Goal: Book appointment/travel/reservation

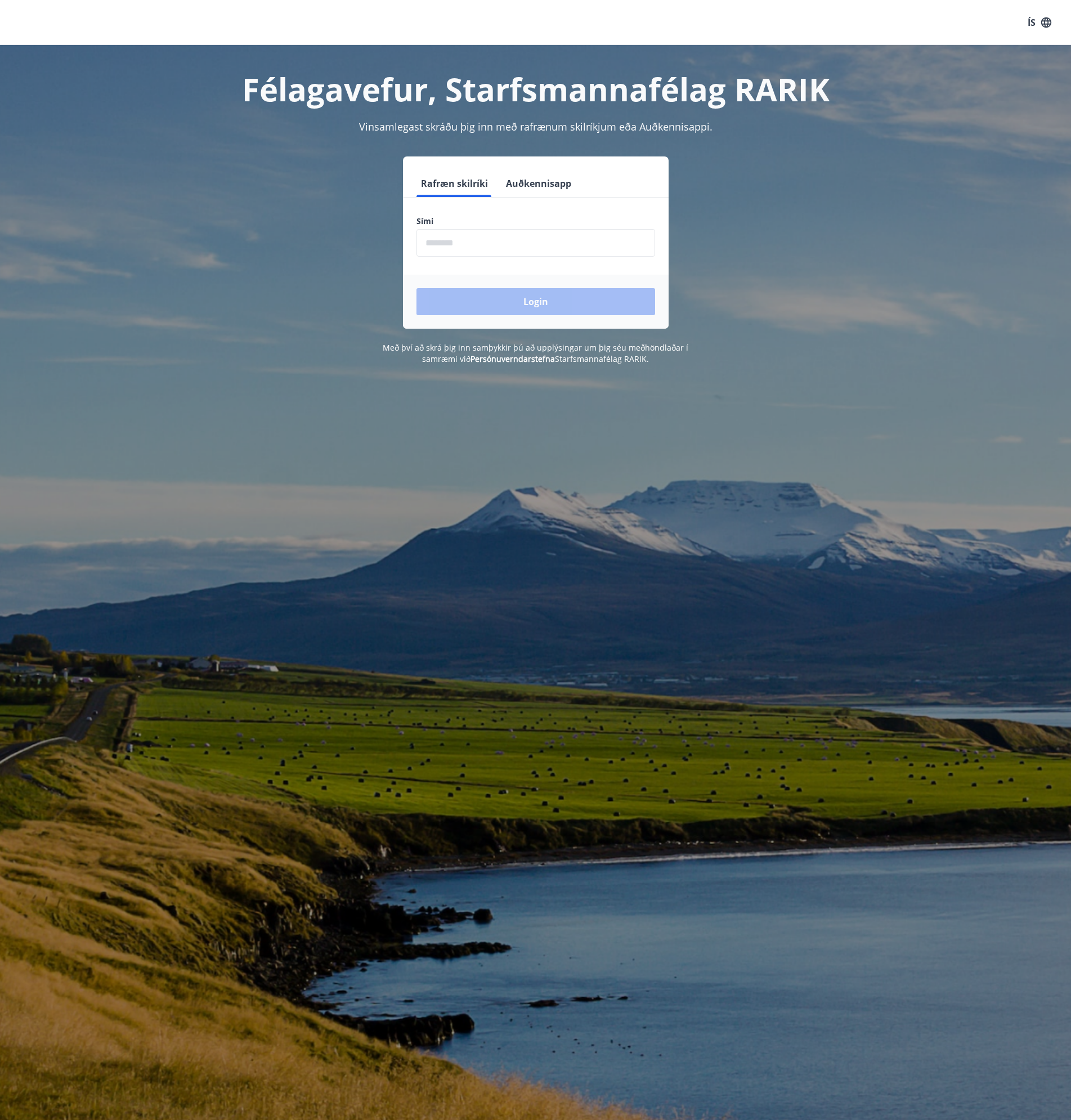
click at [553, 245] on input "phone" at bounding box center [536, 242] width 239 height 27
type input "********"
click at [528, 301] on button "Login" at bounding box center [536, 301] width 239 height 27
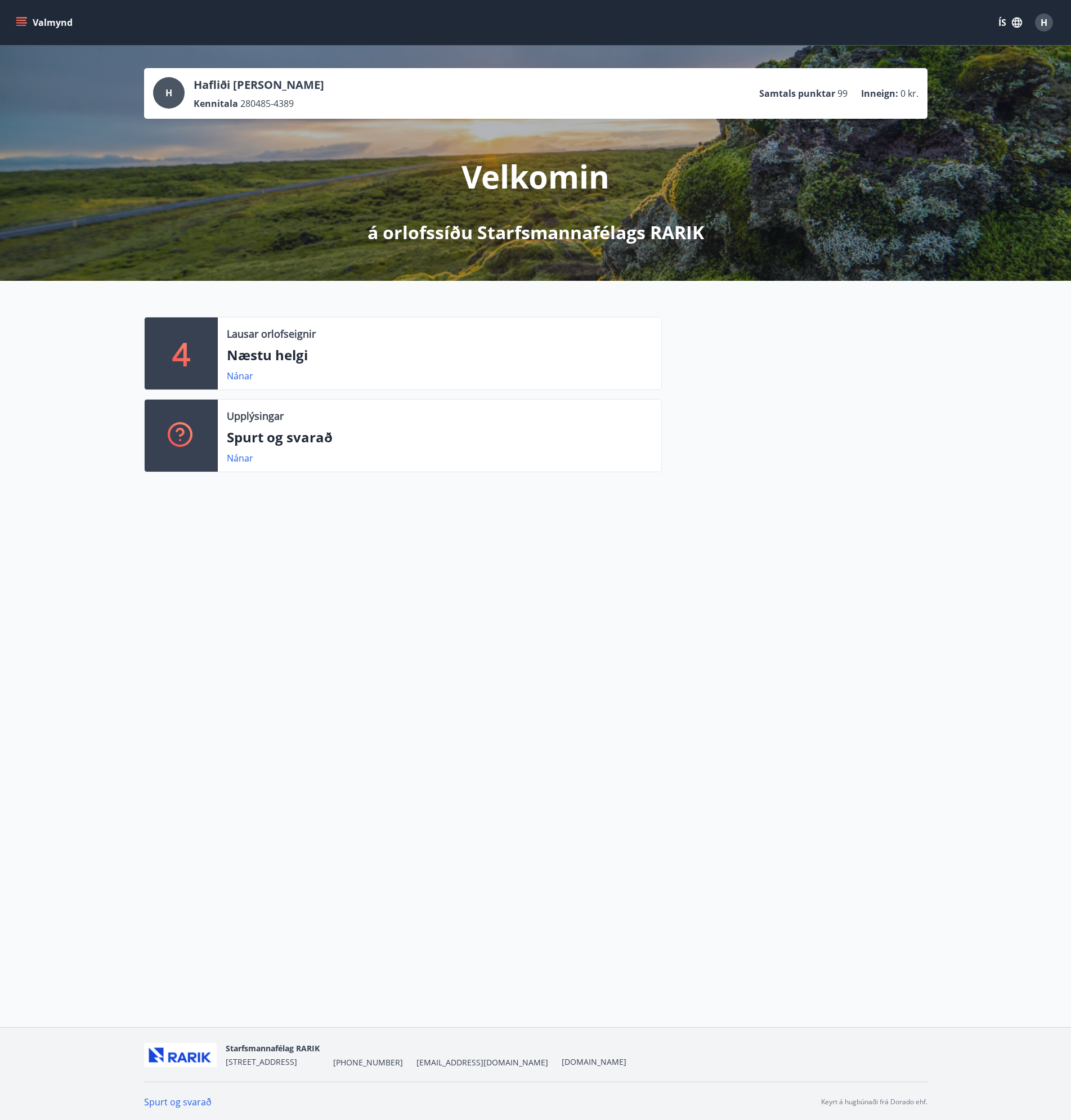
click at [30, 22] on button "Valmynd" at bounding box center [44, 23] width 63 height 20
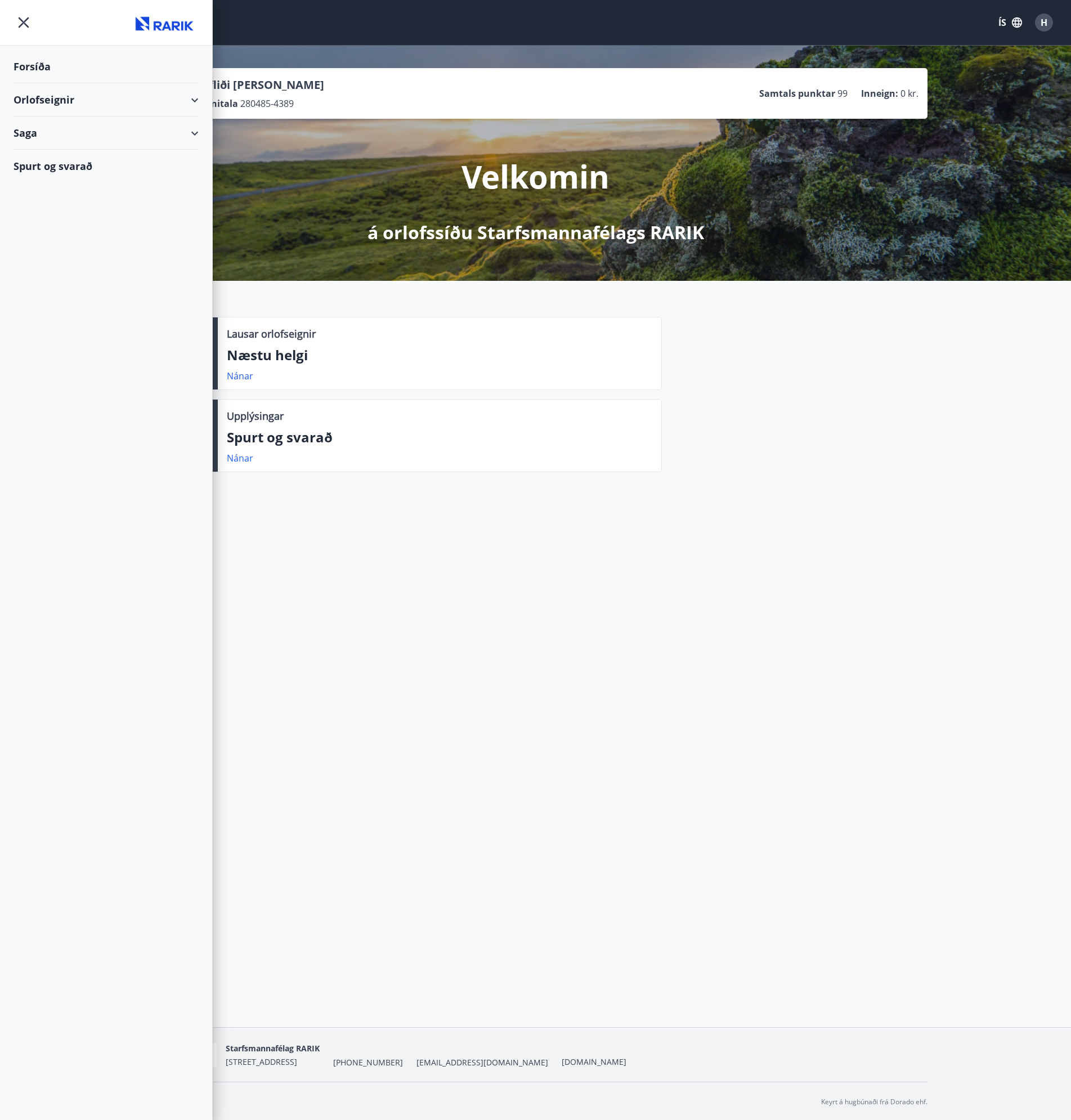
click at [104, 94] on div "Orlofseignir" at bounding box center [105, 100] width 185 height 34
click at [63, 128] on div "Framboð" at bounding box center [106, 128] width 167 height 23
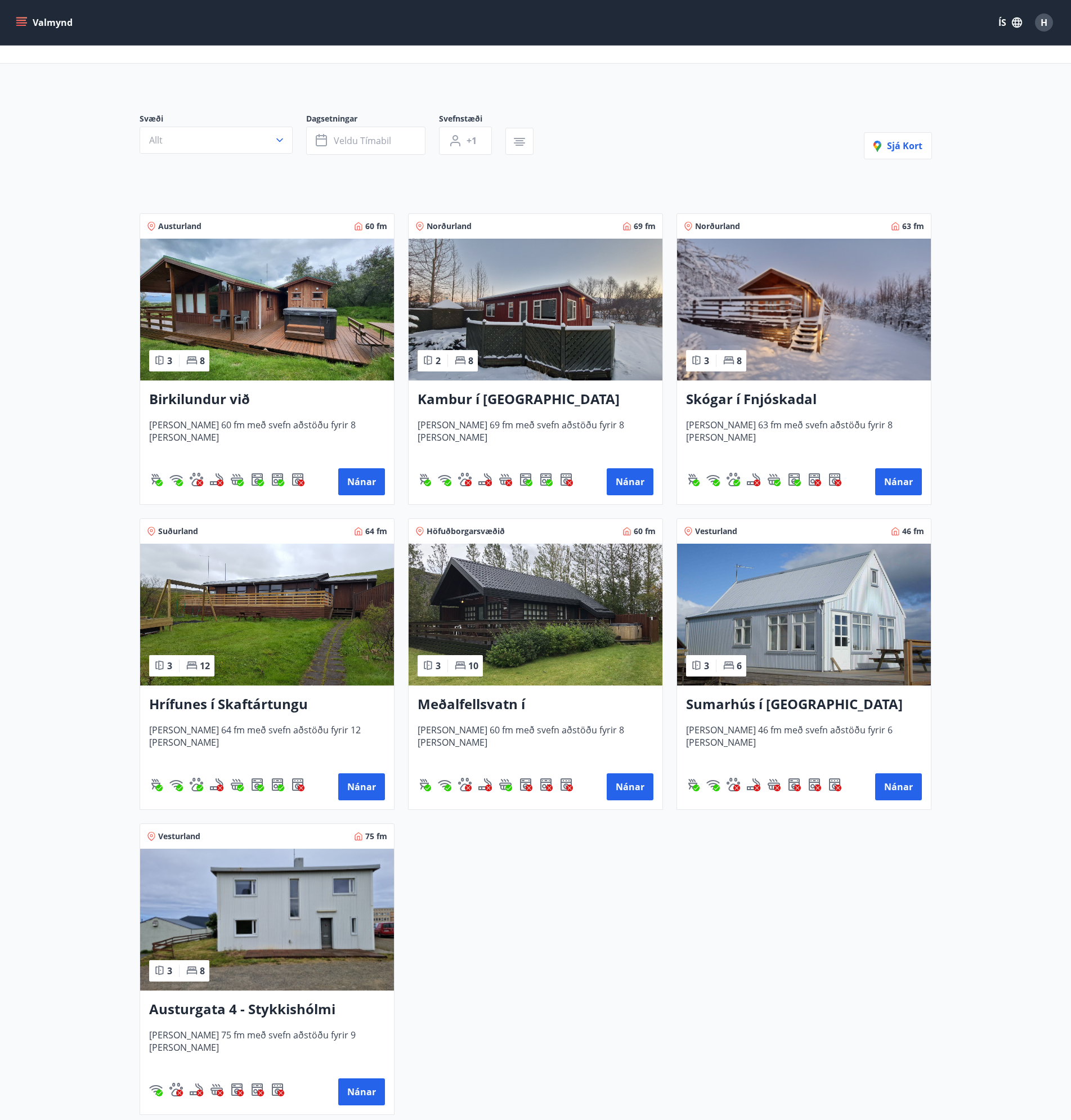
scroll to position [189, 0]
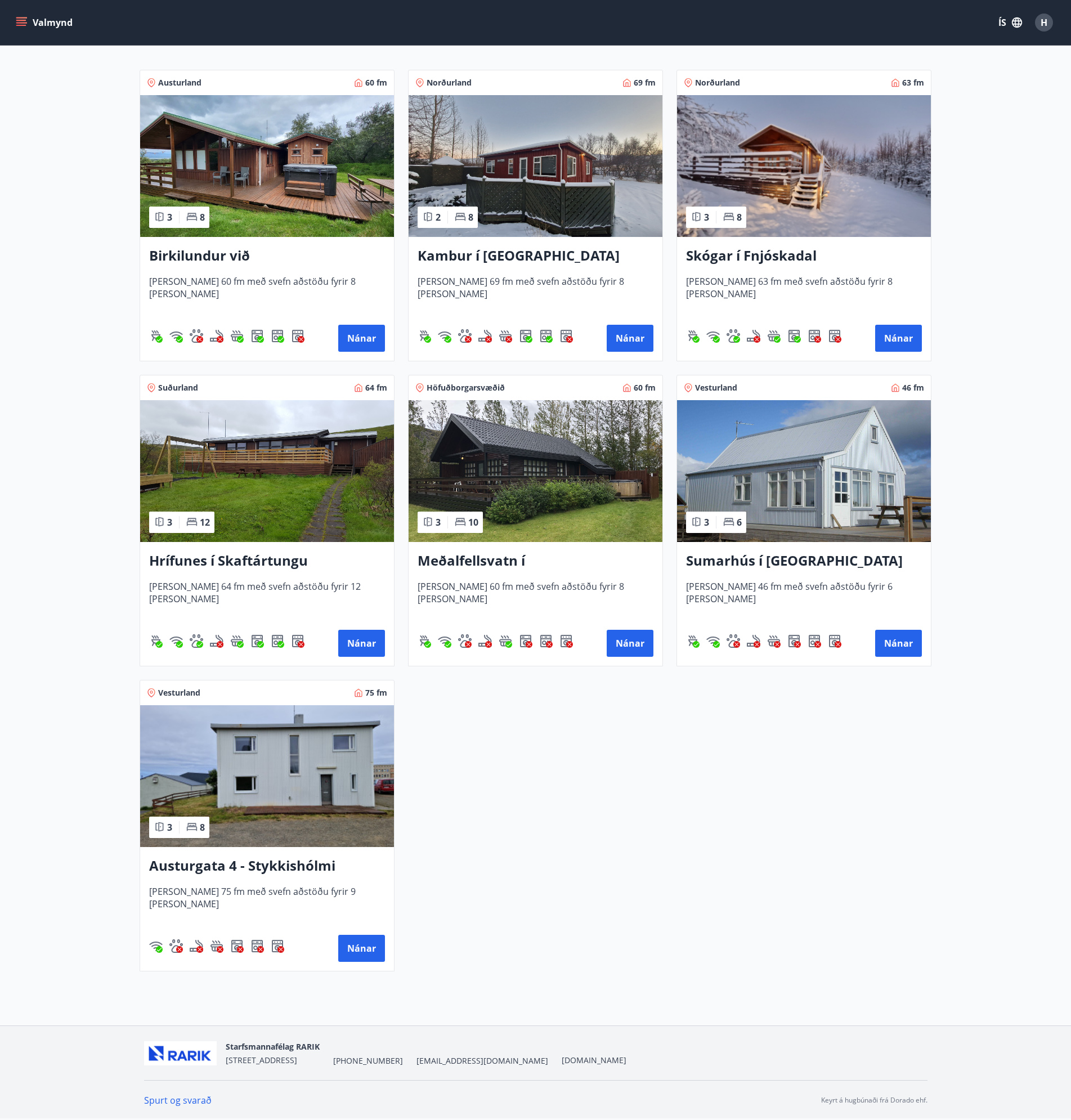
click at [318, 796] on img at bounding box center [267, 776] width 254 height 142
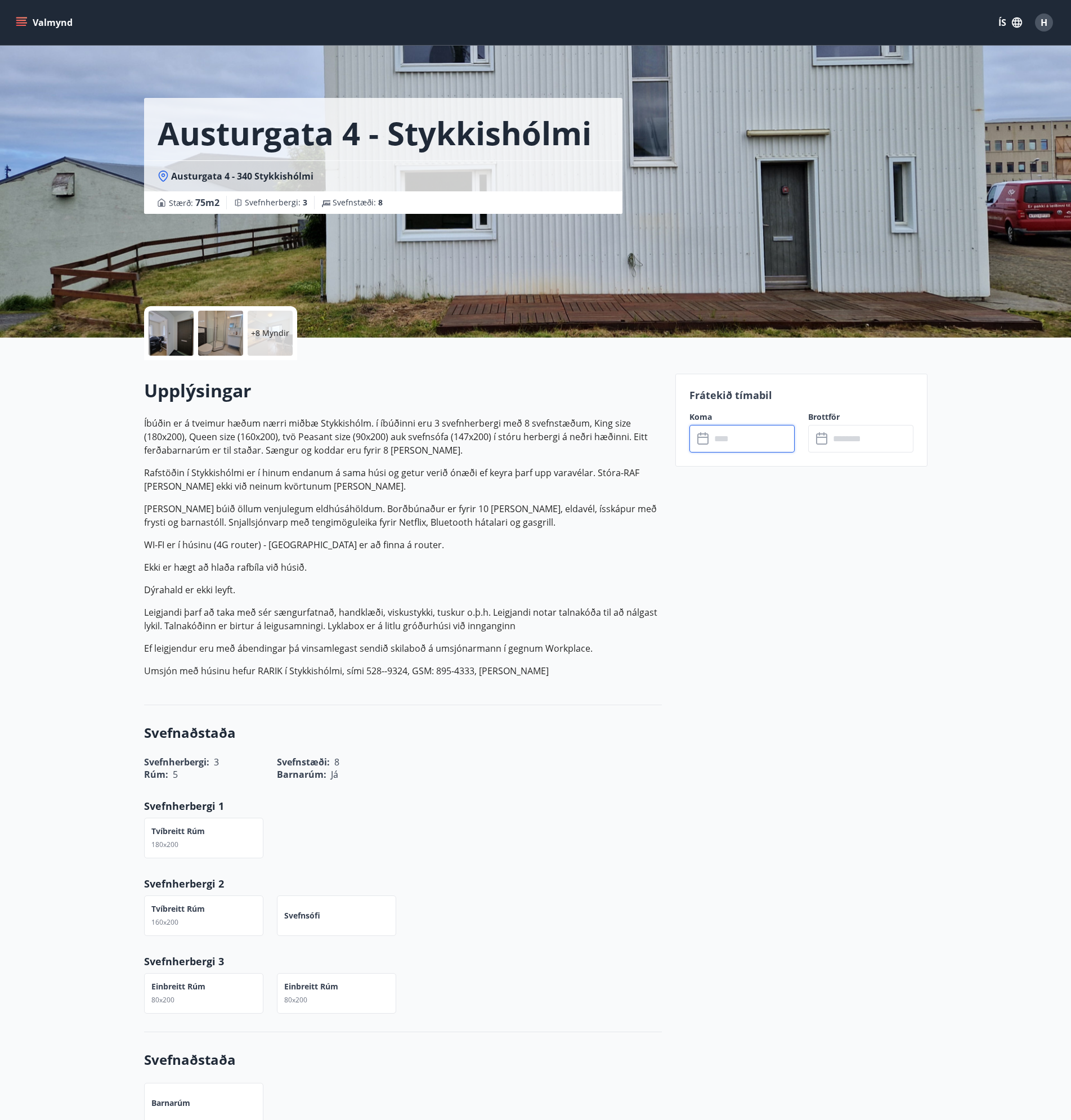
click at [736, 439] on input "text" at bounding box center [753, 438] width 84 height 27
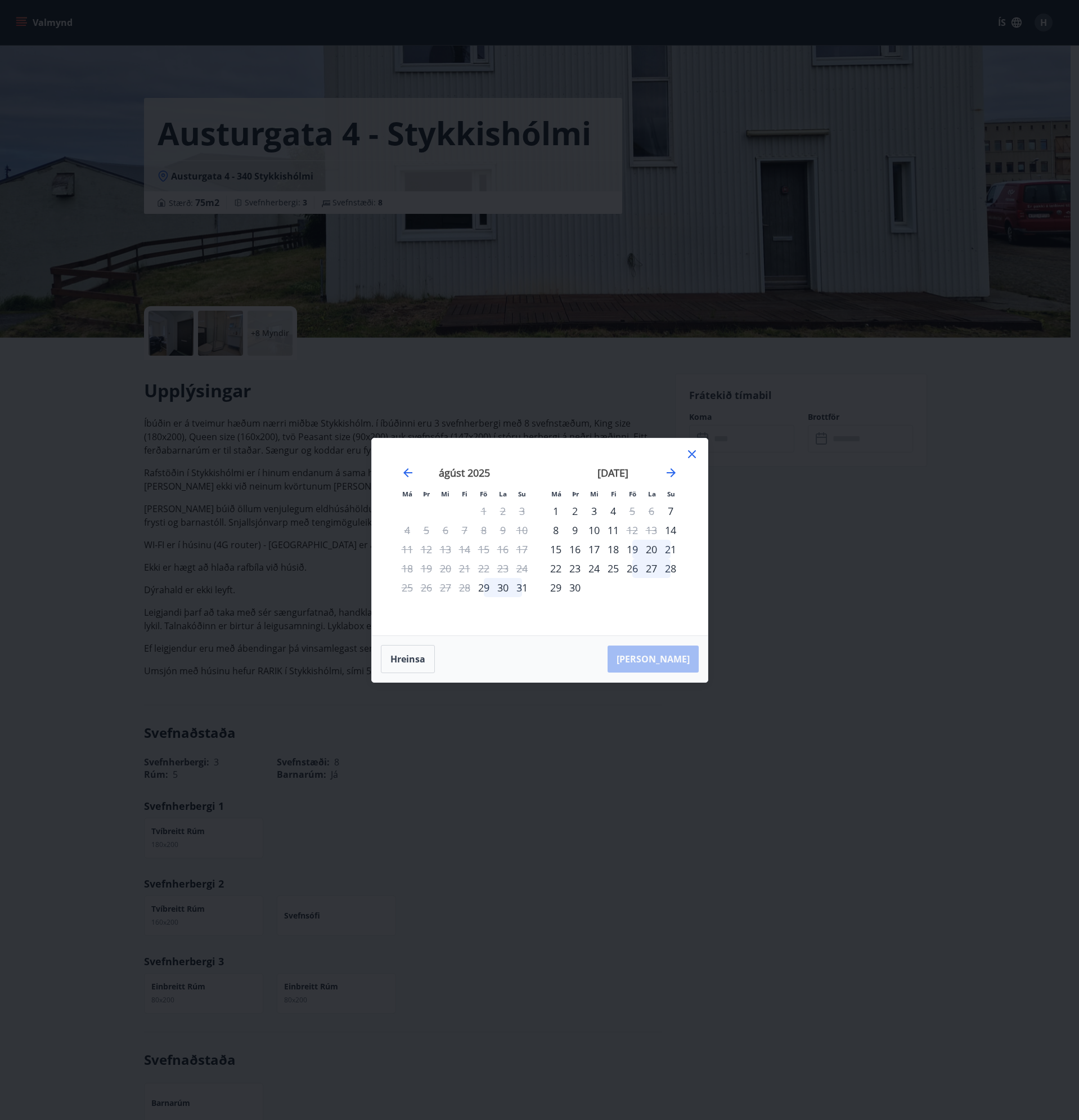
click at [558, 510] on div "1" at bounding box center [555, 510] width 20 height 20
drag, startPoint x: 431, startPoint y: 650, endPoint x: 461, endPoint y: 635, distance: 33.5
click at [431, 649] on button "Hreinsa" at bounding box center [407, 659] width 54 height 28
click at [664, 780] on div "Má Þr Mi Fi Fö La Su Má Þr Mi Fi Fö La Su [DATE] 1 2 3 4 5 6 7 8 9 10 11 12 13 …" at bounding box center [539, 560] width 1079 height 1120
